Goal: Transaction & Acquisition: Purchase product/service

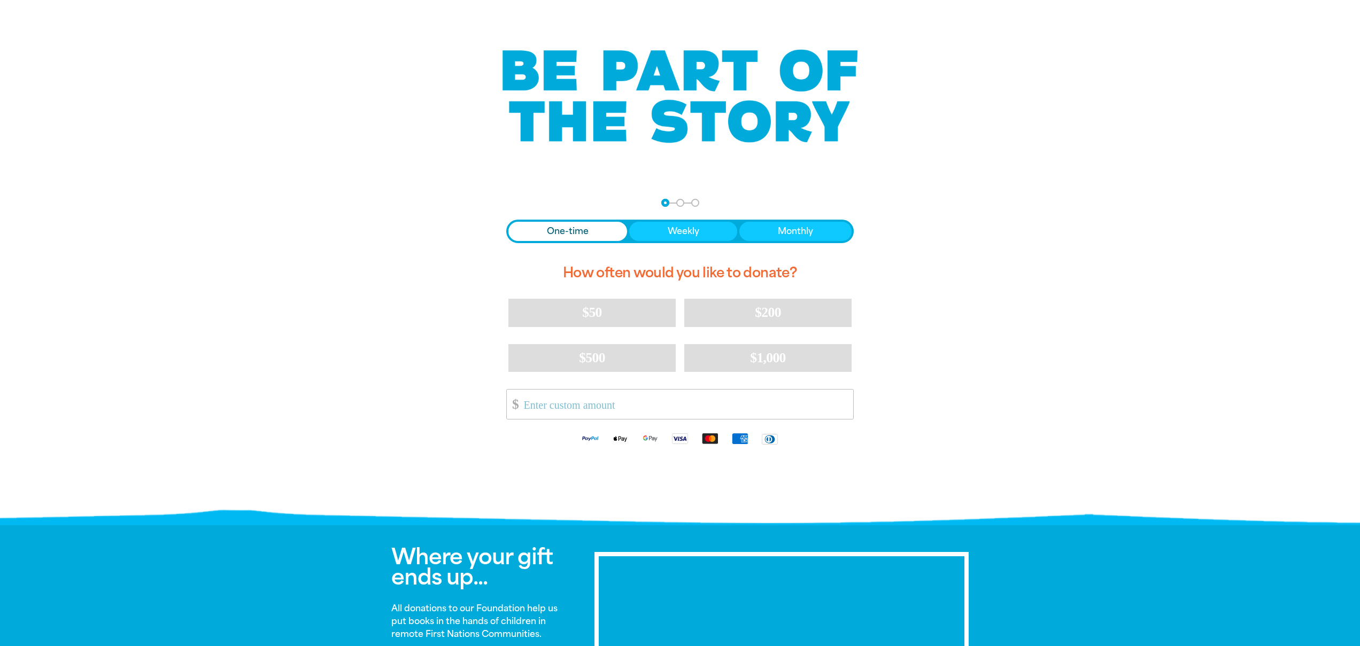
scroll to position [55, 0]
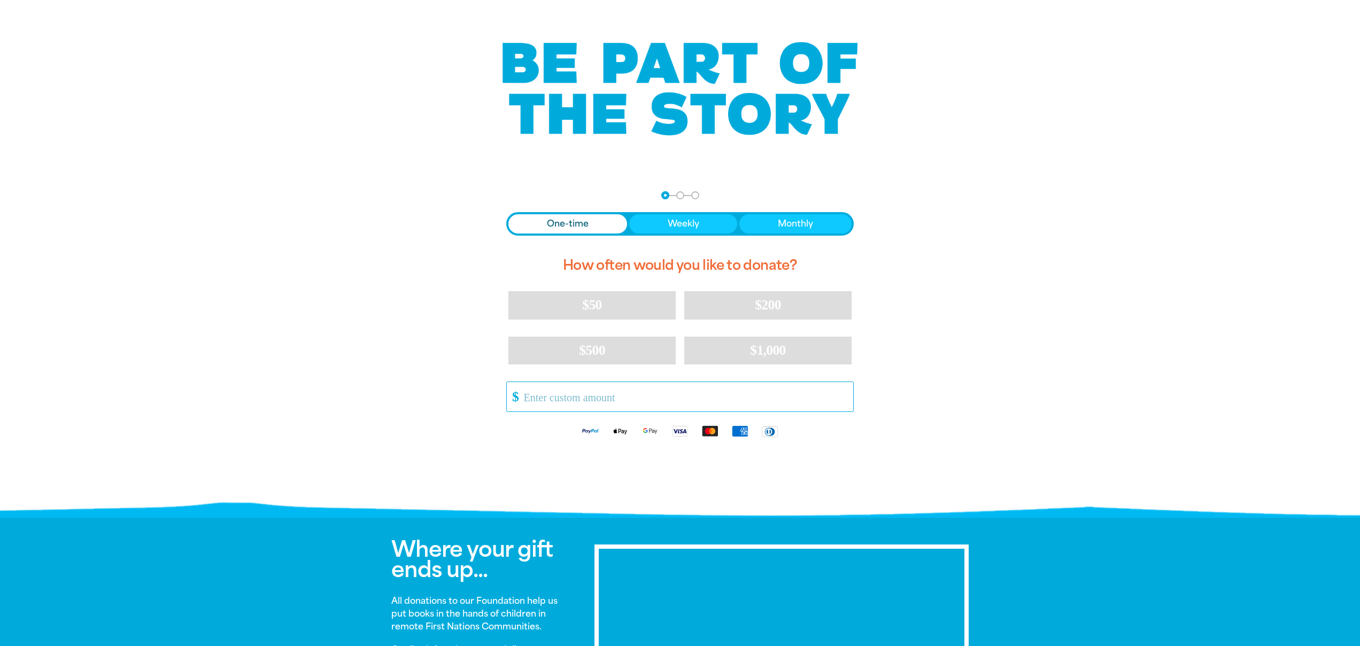
click at [600, 399] on input "Other Amount" at bounding box center [685, 396] width 337 height 29
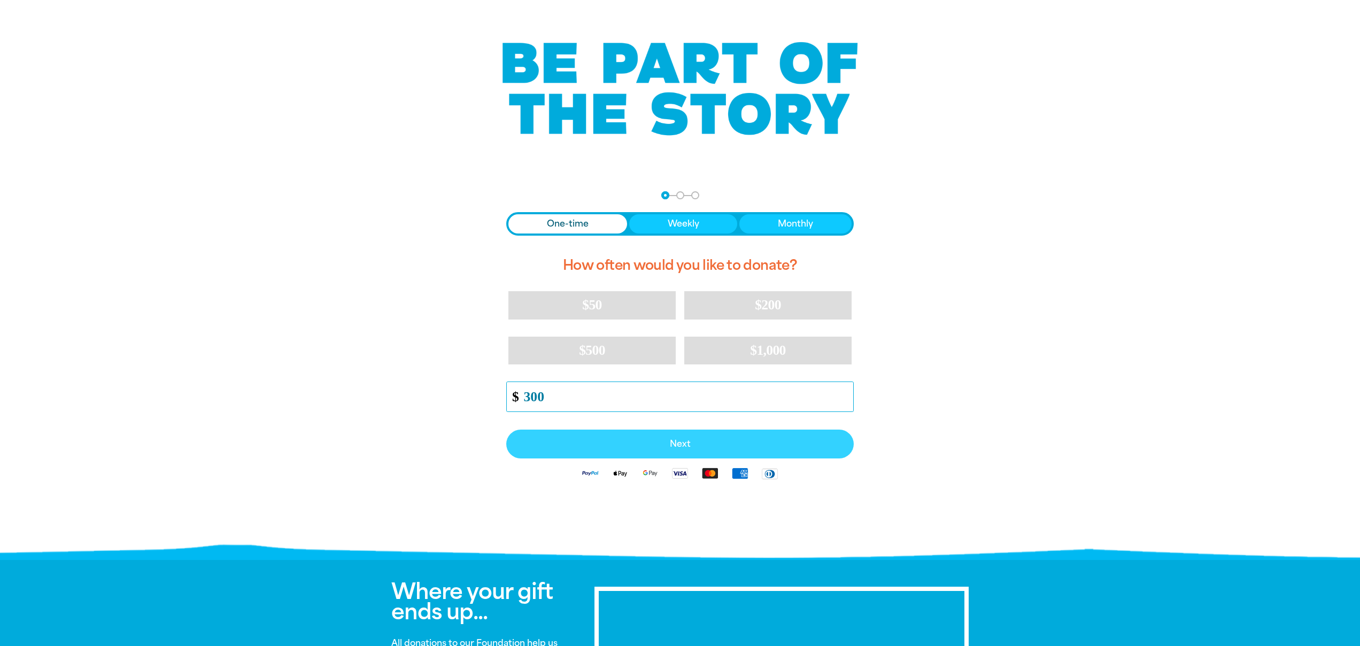
type input "300"
click at [634, 441] on span "Next" at bounding box center [680, 444] width 324 height 9
select select "AU"
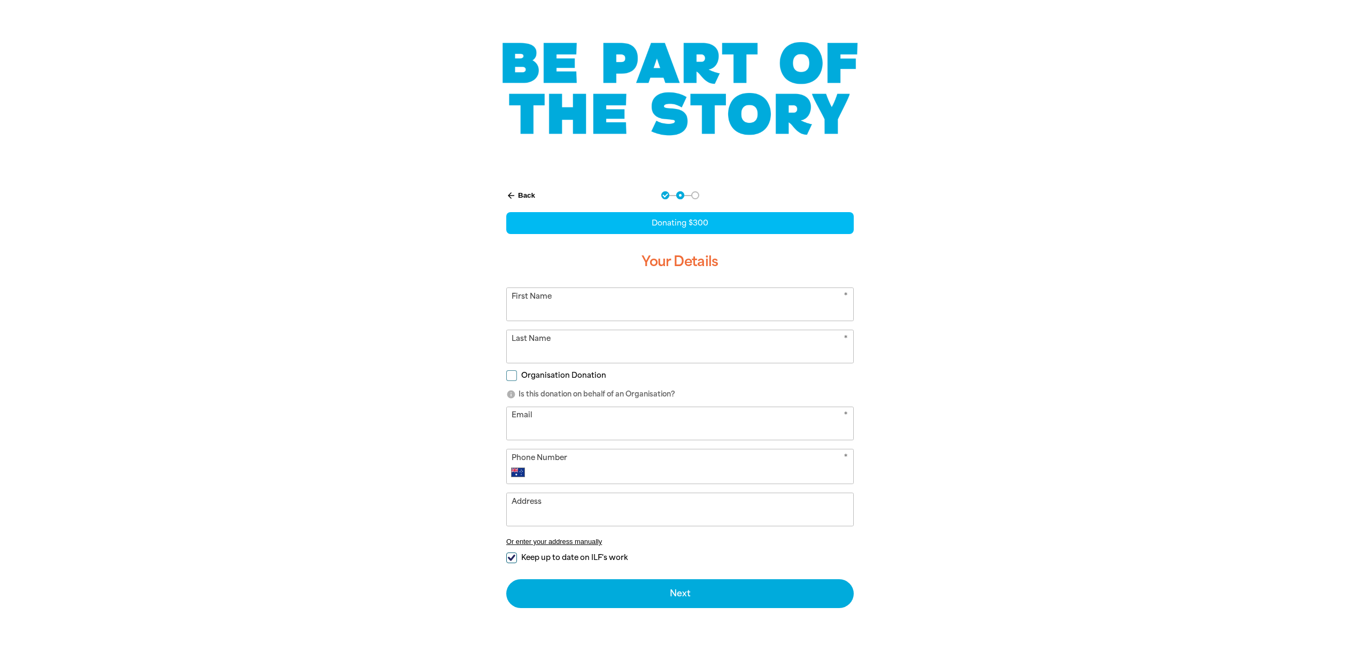
click at [618, 309] on input "First Name" at bounding box center [680, 304] width 346 height 33
type input "[PERSON_NAME]"
click at [653, 422] on input "Email" at bounding box center [680, 423] width 346 height 33
type input "[EMAIL_ADDRESS][DOMAIN_NAME]"
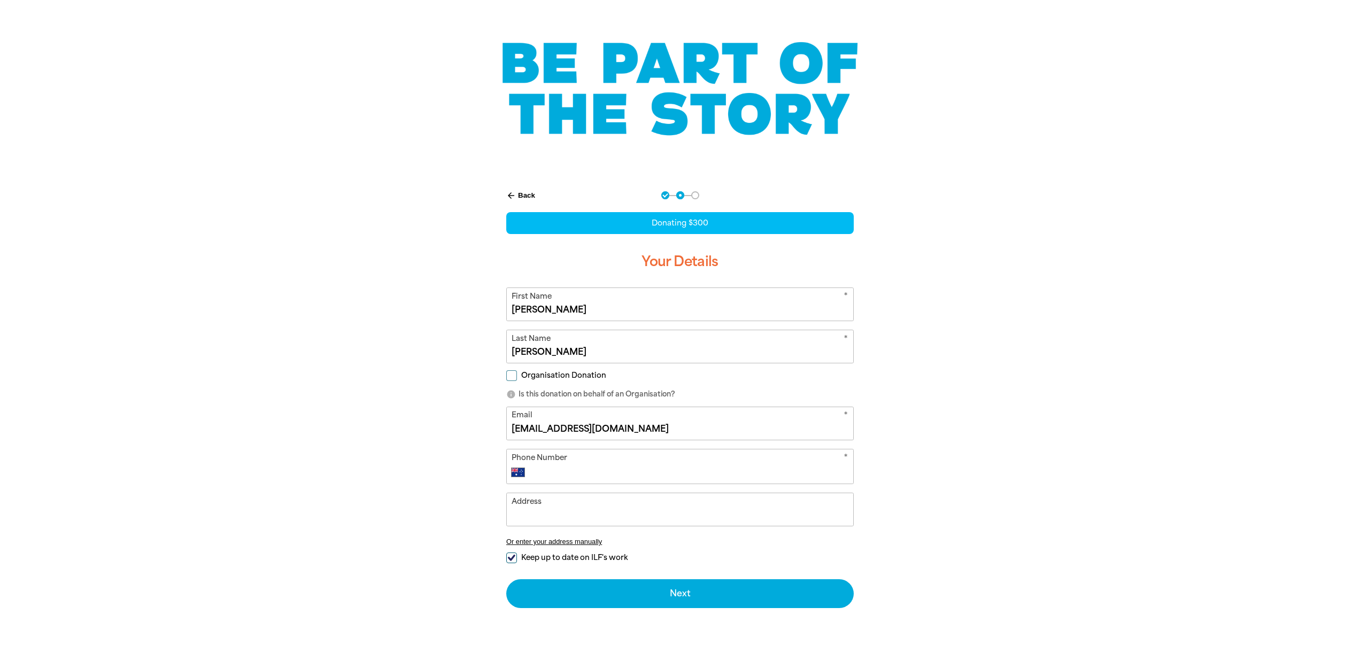
click at [620, 468] on input "Phone Number" at bounding box center [691, 472] width 316 height 13
type input "[PHONE_NUMBER]"
click at [628, 513] on input "Address" at bounding box center [680, 510] width 346 height 33
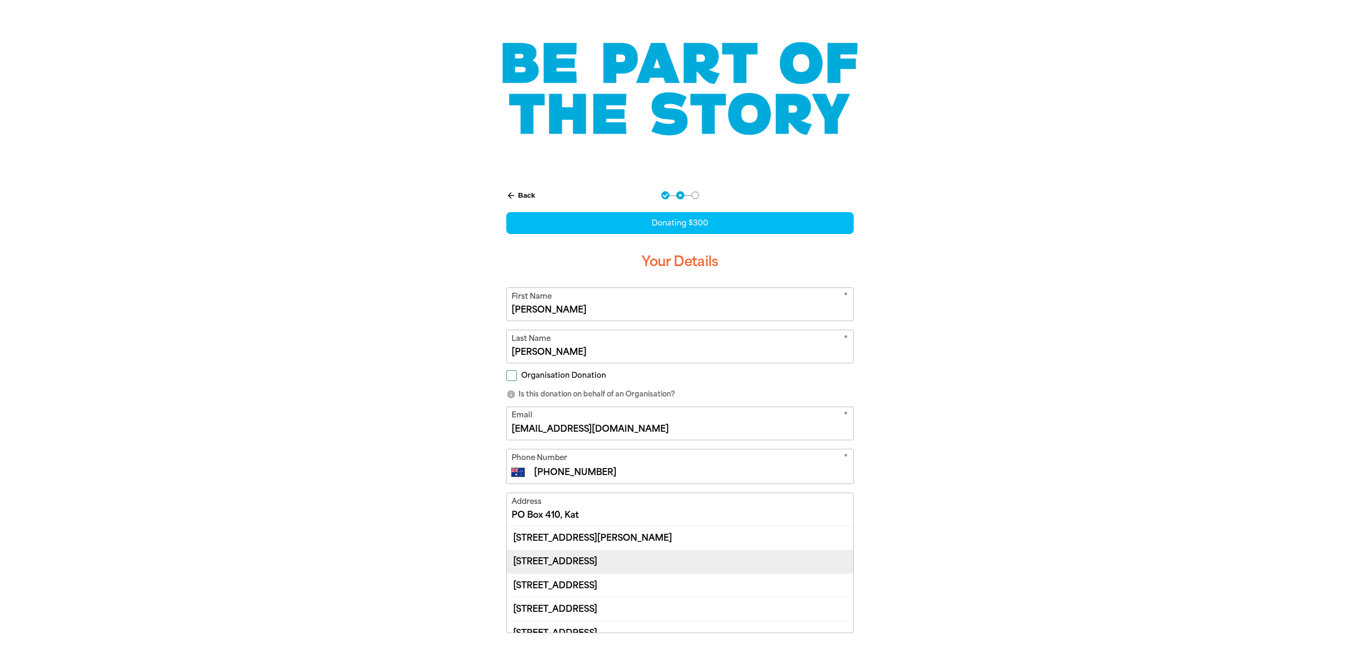
click at [660, 560] on div "[STREET_ADDRESS]" at bounding box center [680, 562] width 346 height 24
type input "[STREET_ADDRESS]"
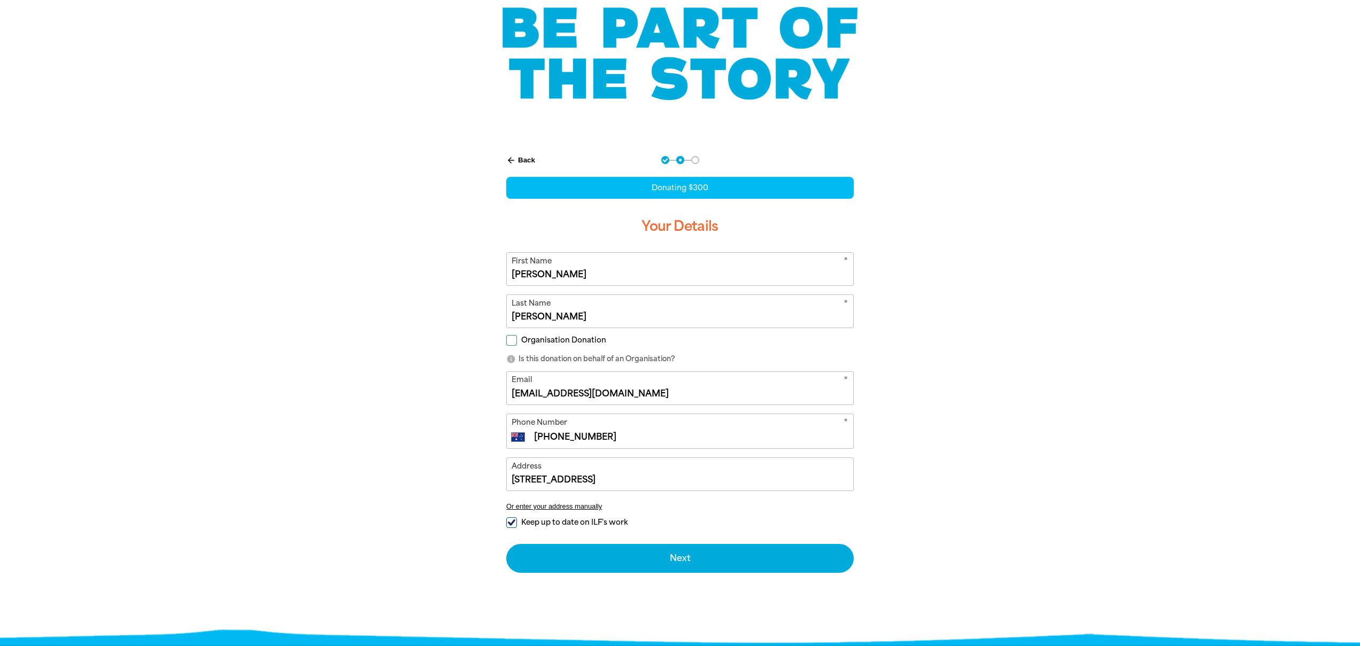
scroll to position [87, 0]
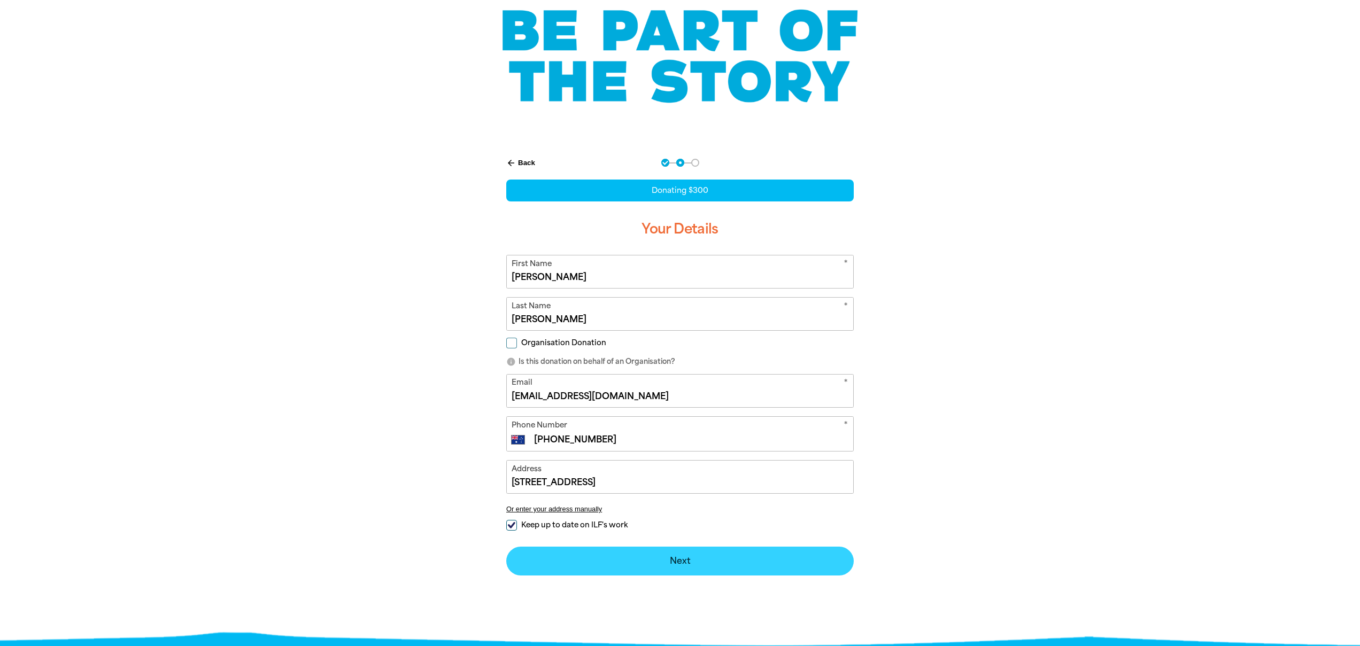
click at [687, 561] on button "Next chevron_right" at bounding box center [680, 561] width 348 height 29
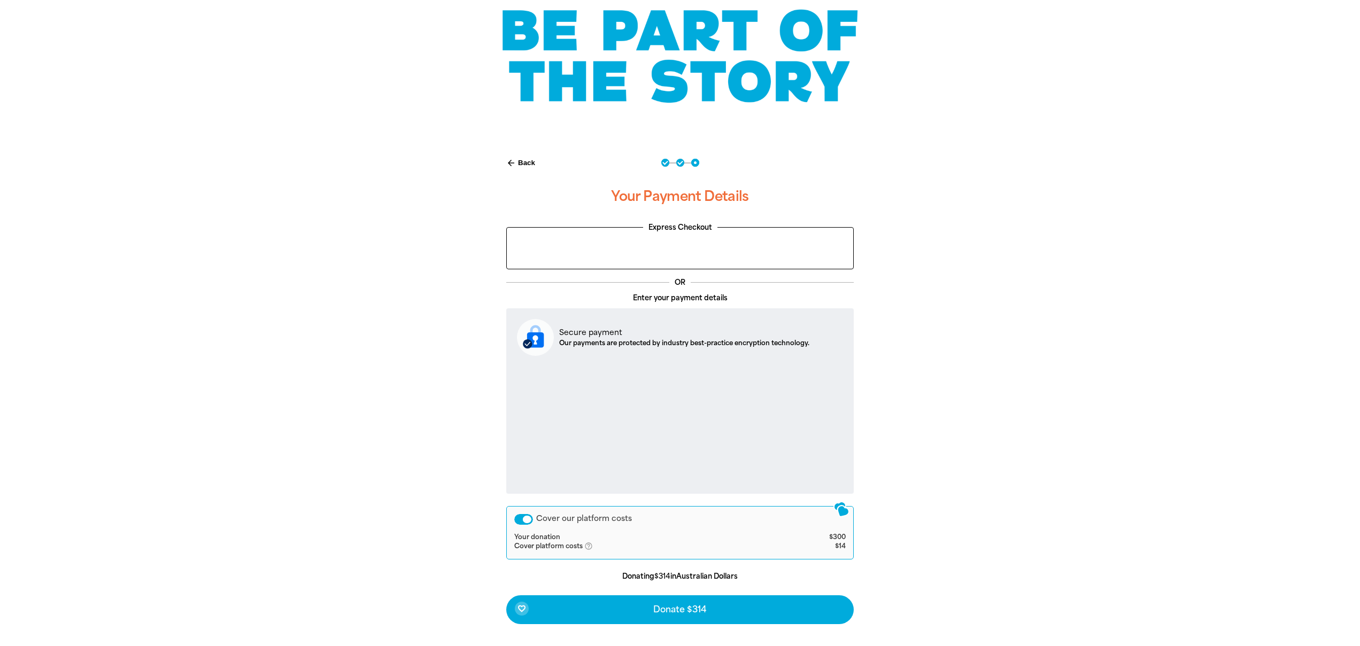
click at [530, 520] on div "Cover our platform costs" at bounding box center [523, 519] width 19 height 11
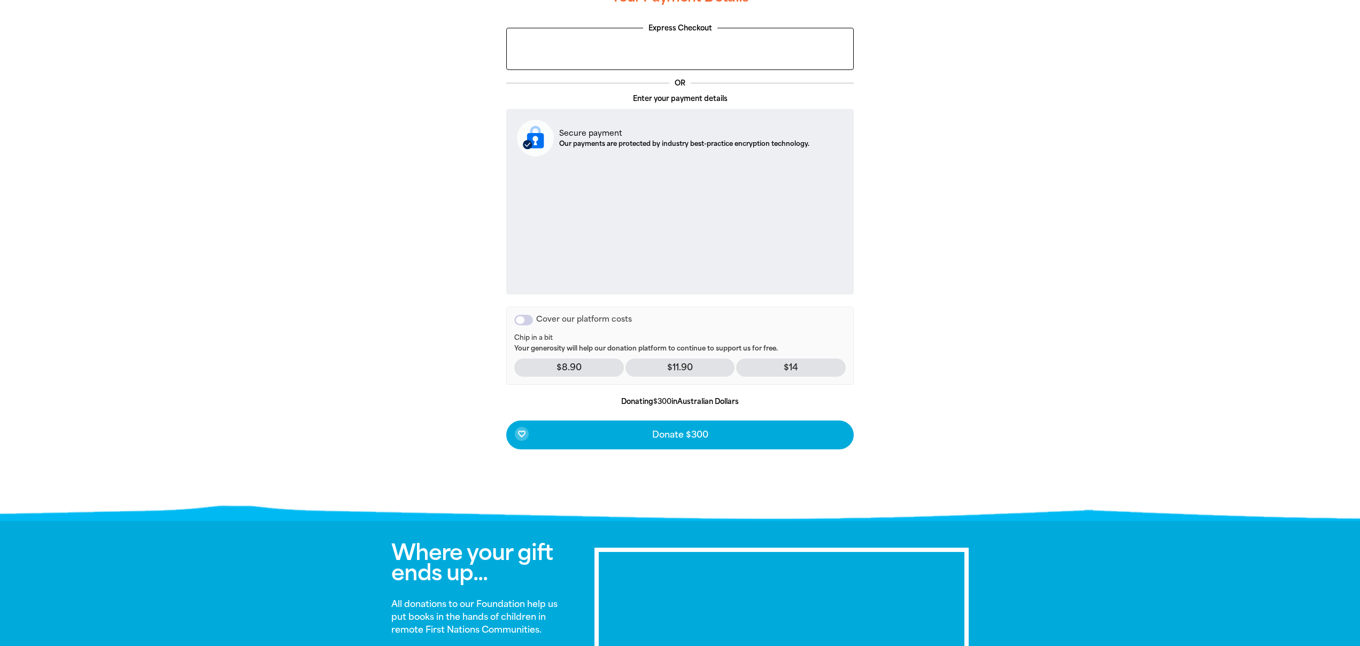
scroll to position [287, 0]
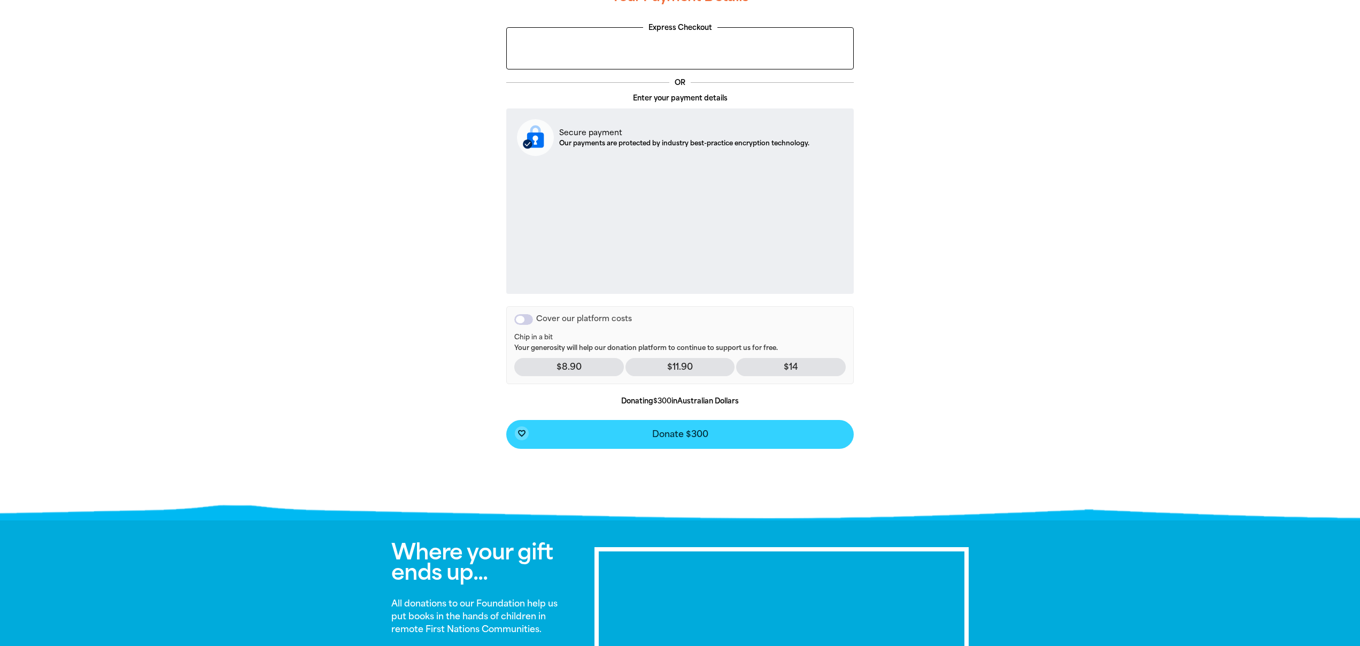
click at [668, 434] on span "Donate $300" at bounding box center [680, 434] width 56 height 9
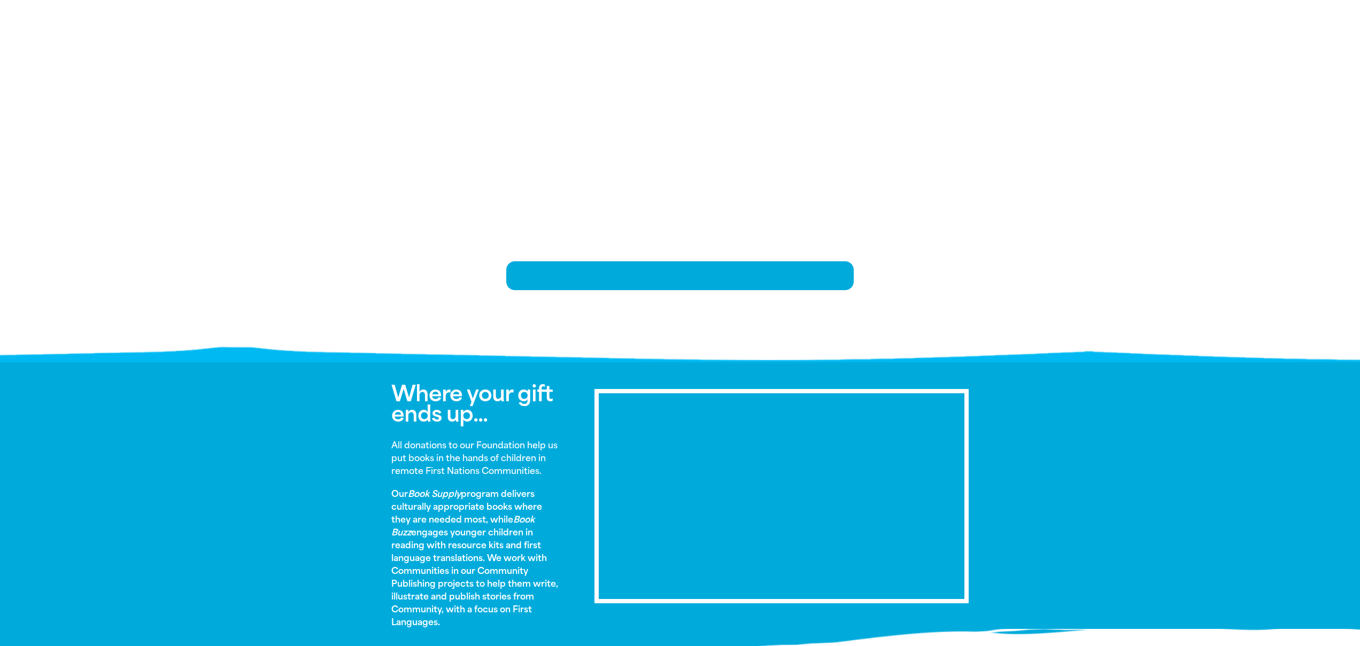
scroll to position [168, 0]
